Goal: Task Accomplishment & Management: Manage account settings

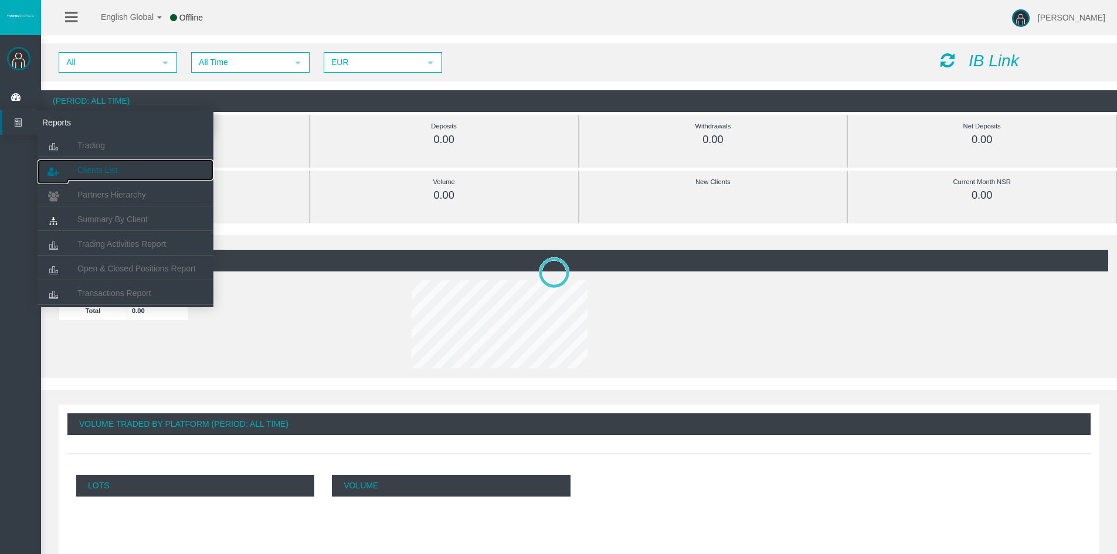
click at [111, 174] on span "Clients List" at bounding box center [97, 169] width 40 height 9
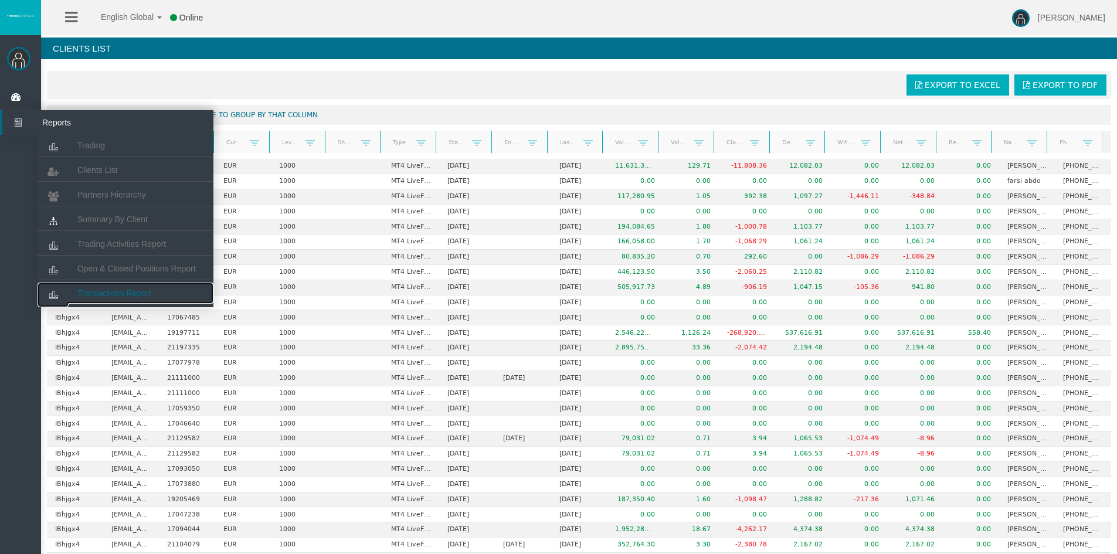
click at [111, 285] on link "Transactions Report" at bounding box center [126, 293] width 176 height 21
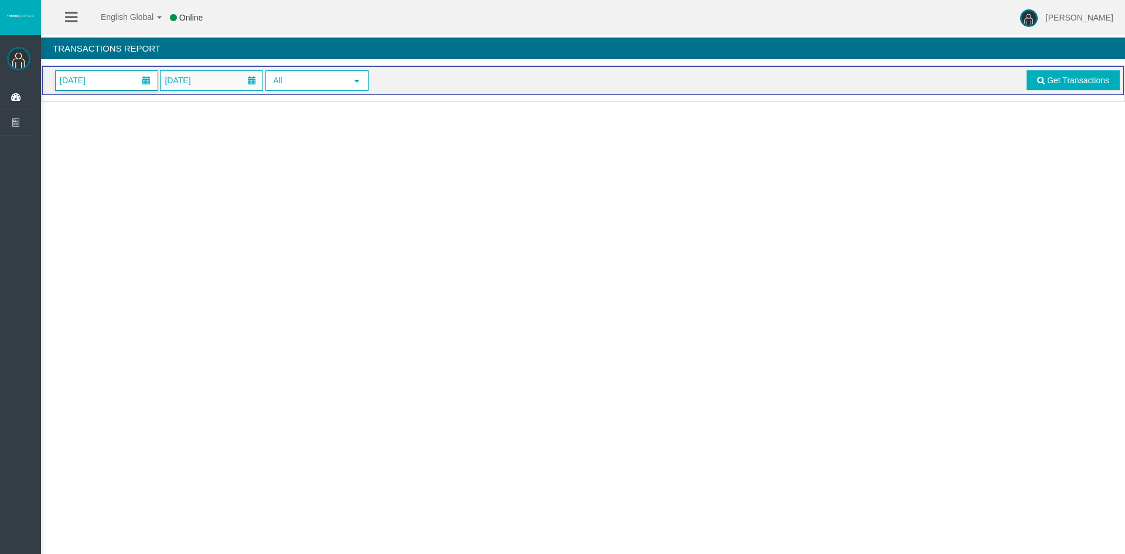
click at [142, 80] on span at bounding box center [146, 80] width 8 height 8
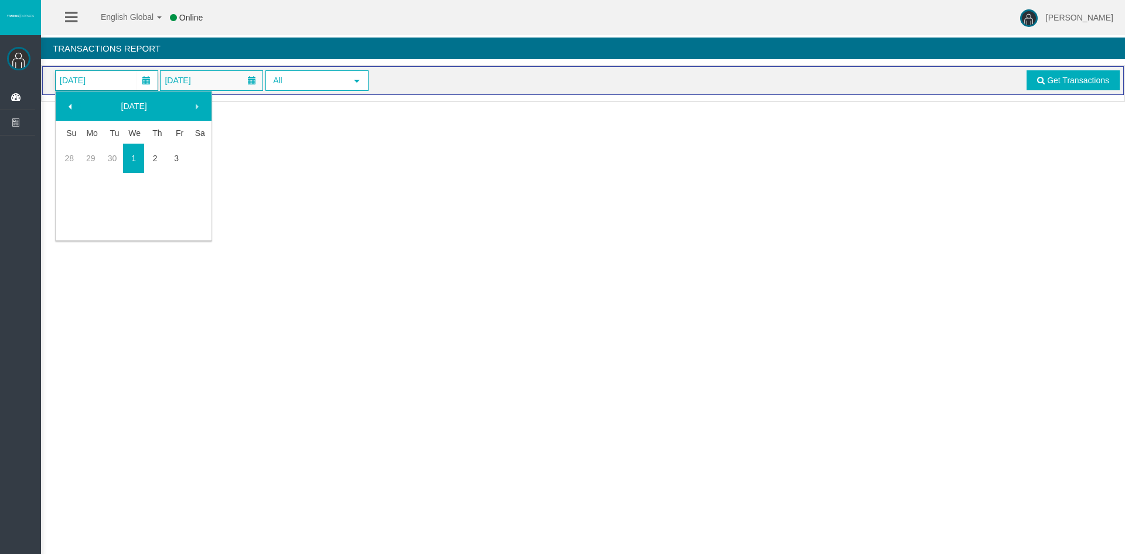
click at [70, 107] on span at bounding box center [70, 106] width 9 height 9
click at [70, 106] on span at bounding box center [70, 106] width 9 height 9
click at [172, 152] on link "1" at bounding box center [177, 154] width 22 height 21
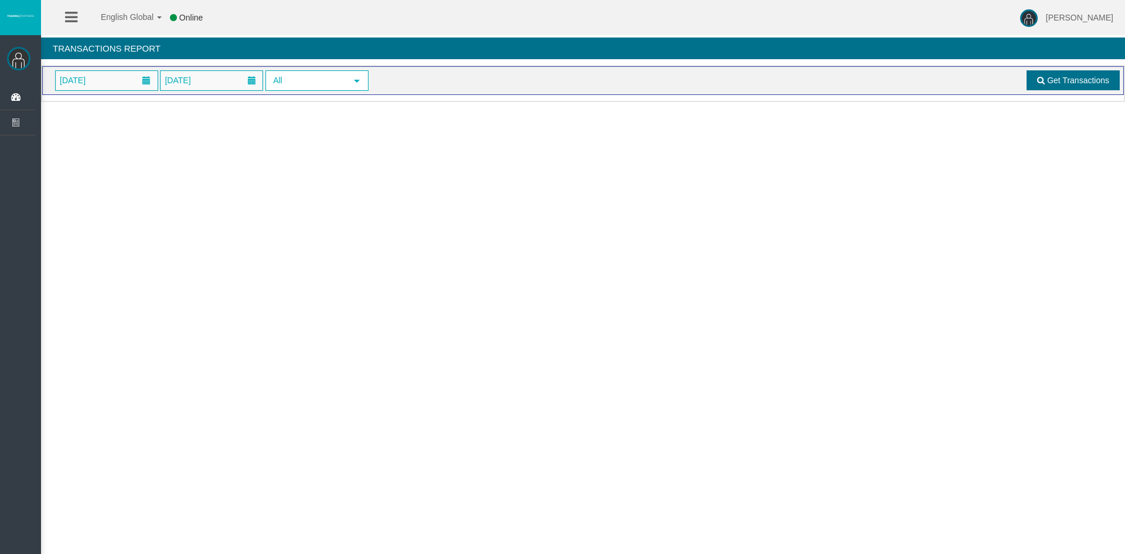
click at [1078, 86] on link "Get Transactions" at bounding box center [1073, 80] width 93 height 20
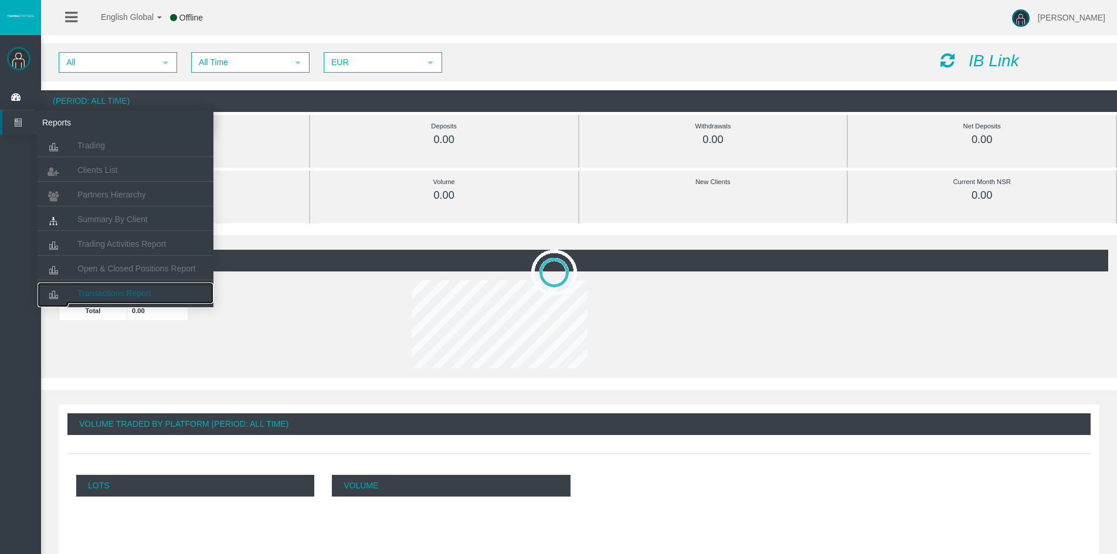
click at [96, 293] on span "Transactions Report" at bounding box center [114, 292] width 74 height 9
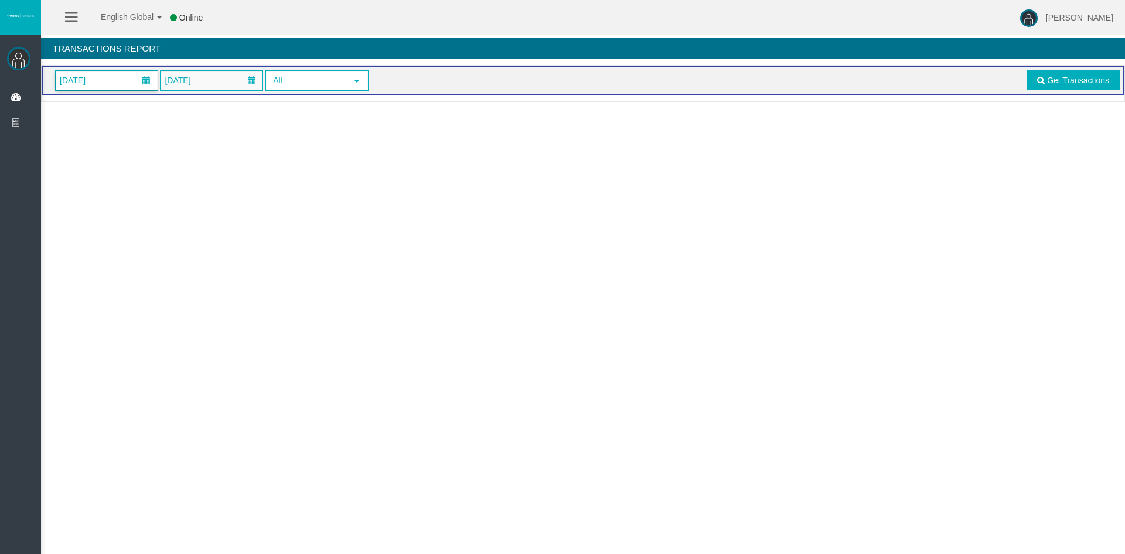
click at [140, 81] on span at bounding box center [146, 81] width 21 height 18
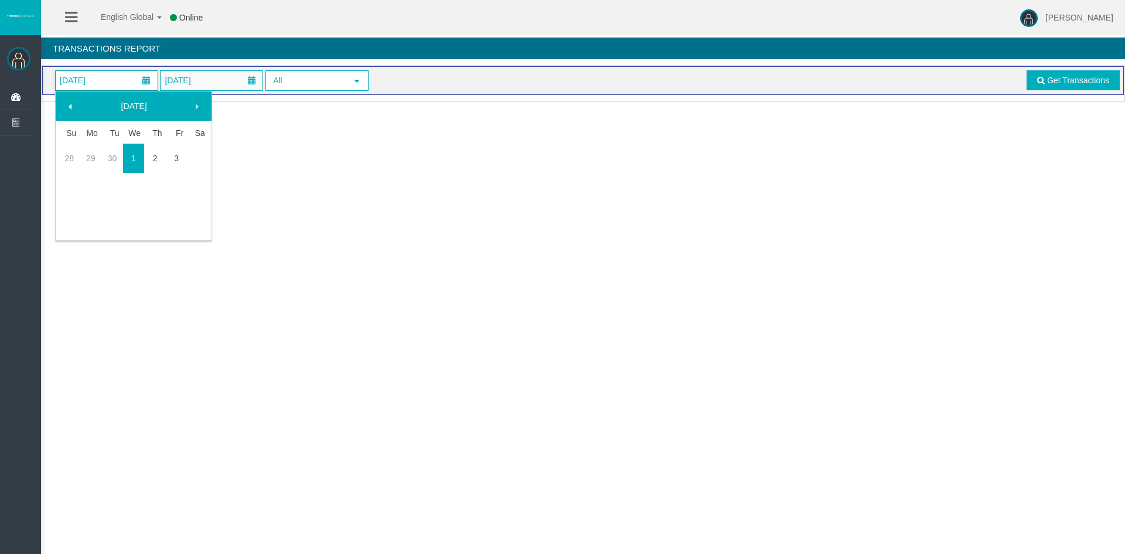
click at [66, 108] on span at bounding box center [70, 106] width 9 height 9
click at [72, 109] on span at bounding box center [70, 106] width 9 height 9
click at [175, 154] on link "1" at bounding box center [177, 154] width 22 height 21
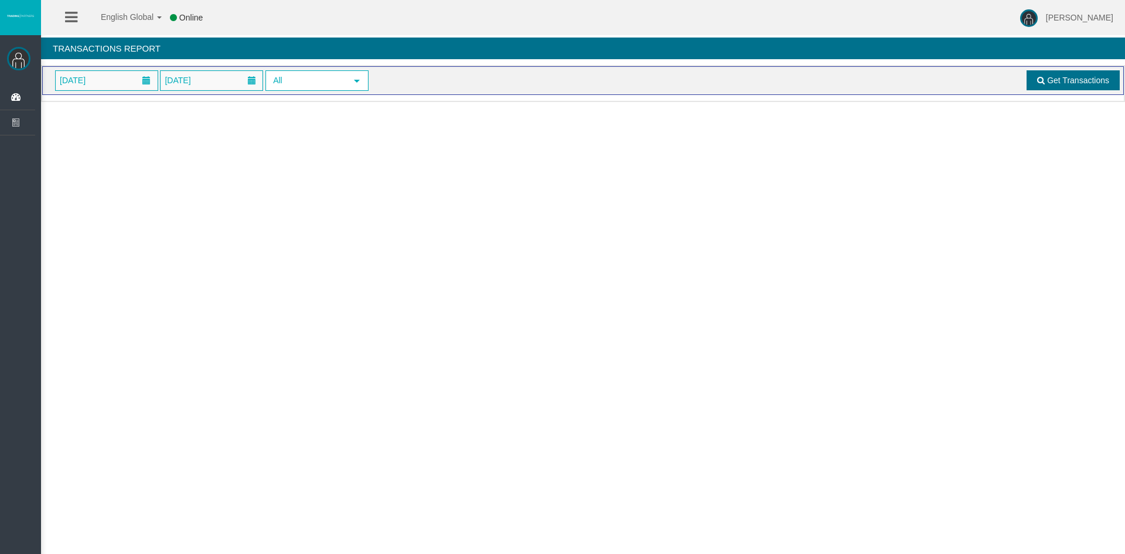
click at [1043, 85] on link "Get Transactions" at bounding box center [1073, 80] width 93 height 20
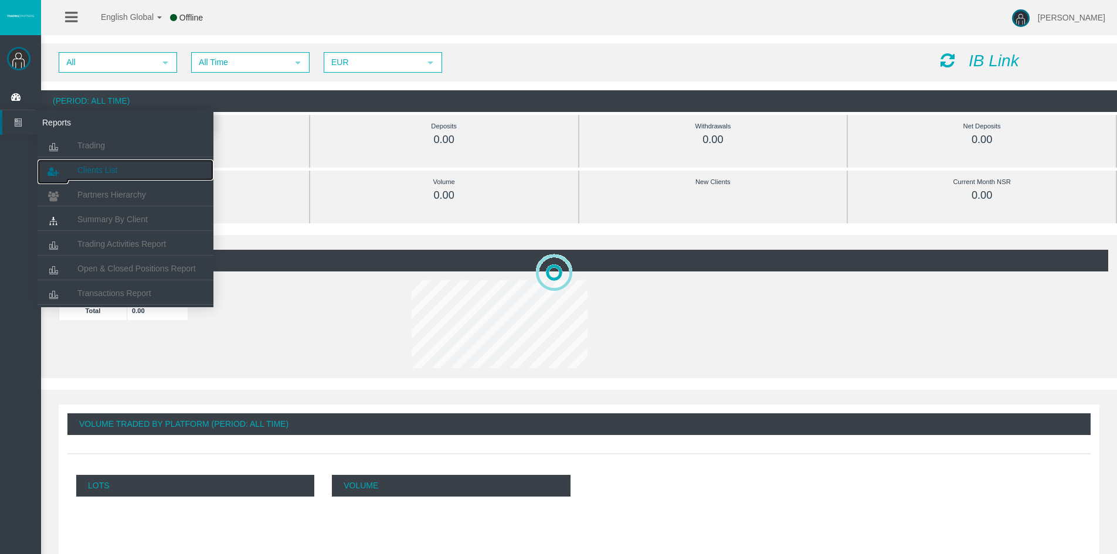
click at [109, 171] on span "Clients List" at bounding box center [97, 169] width 40 height 9
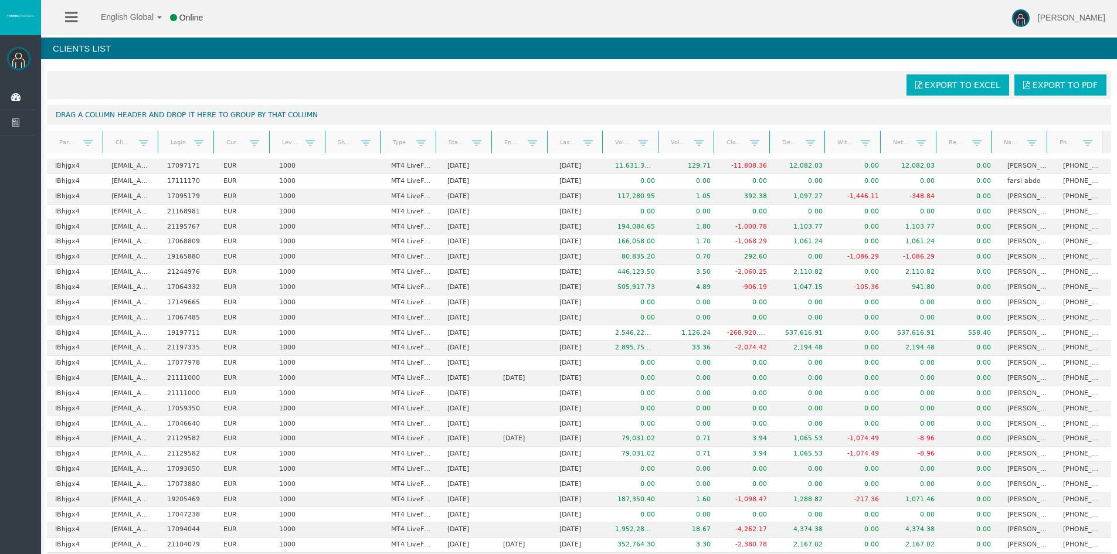
click at [948, 145] on link "Real equity" at bounding box center [956, 142] width 31 height 16
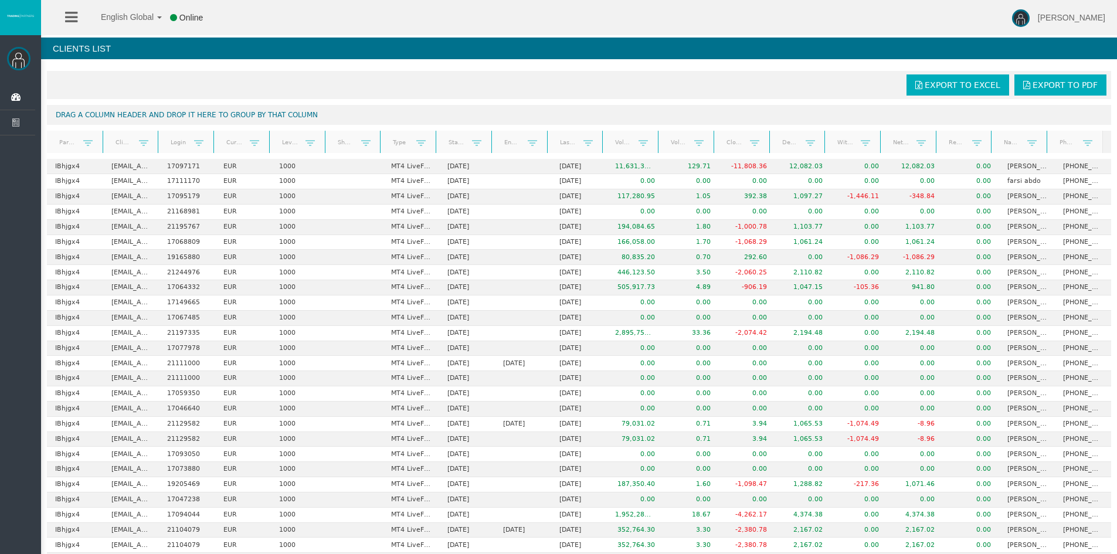
click at [948, 145] on link "Real equity" at bounding box center [956, 142] width 31 height 16
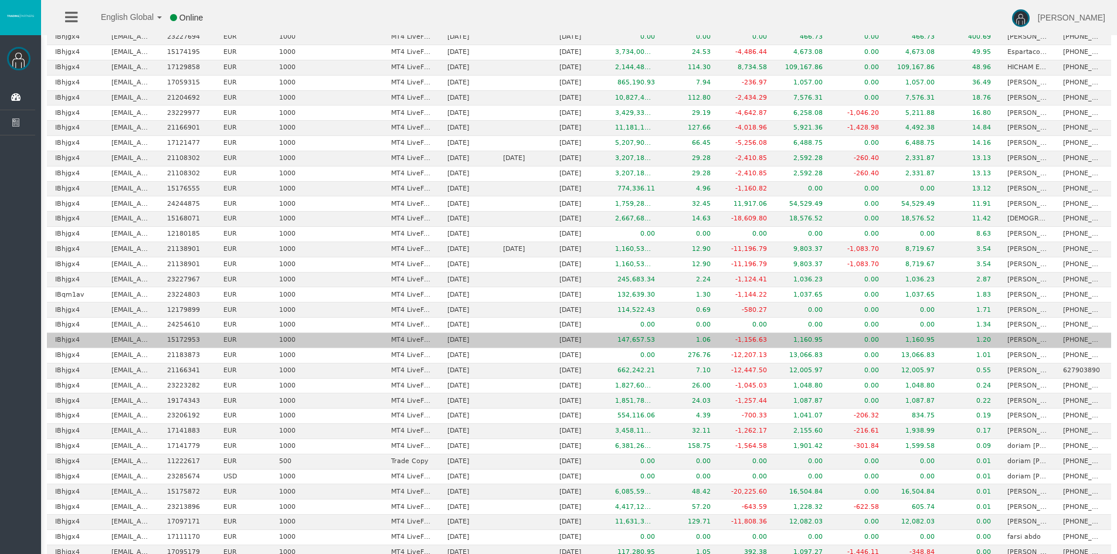
scroll to position [430, 0]
